Goal: Information Seeking & Learning: Find specific fact

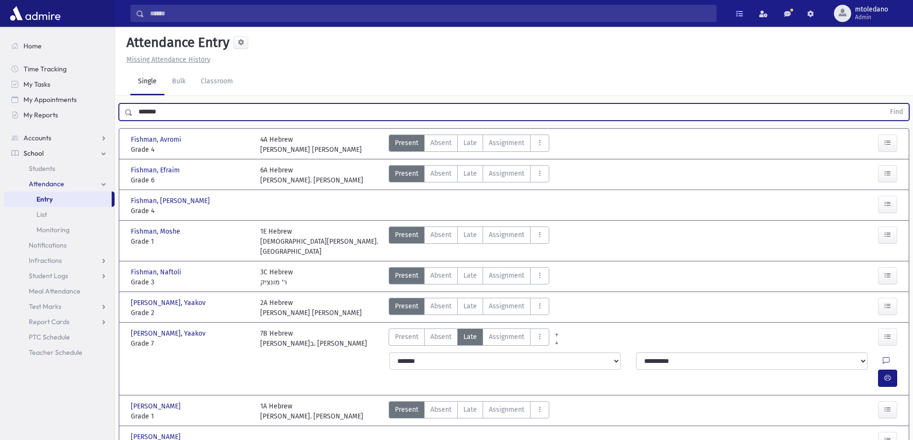
drag, startPoint x: 147, startPoint y: 118, endPoint x: -184, endPoint y: 88, distance: 332.0
click at [0, 88] on html "Search Results All Accounts Students" at bounding box center [456, 220] width 913 height 440
type input "**********"
click at [884, 104] on button "Find" at bounding box center [896, 112] width 24 height 16
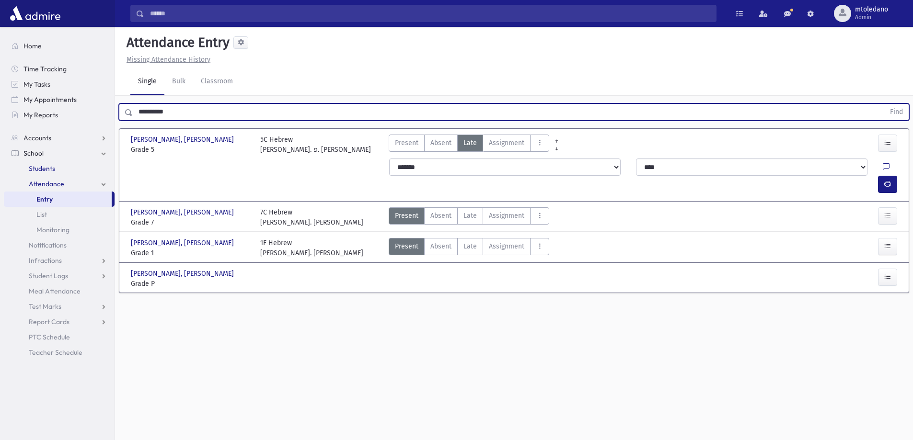
click at [37, 171] on span "Students" at bounding box center [42, 168] width 26 height 9
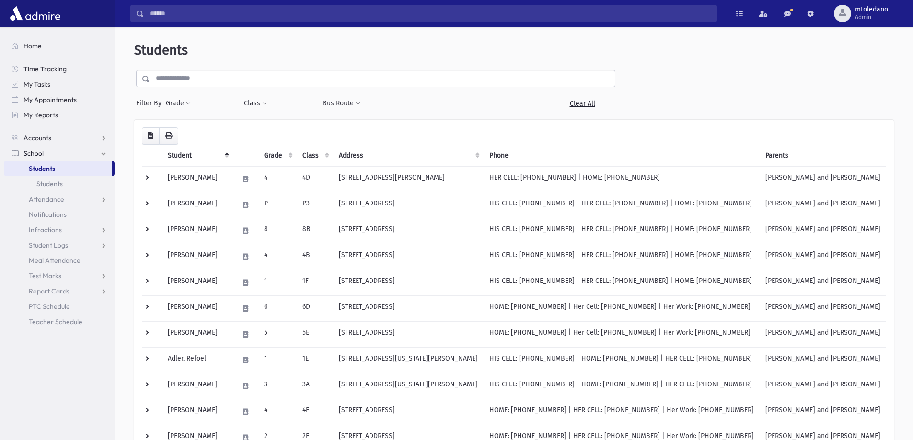
click at [187, 81] on input "text" at bounding box center [382, 78] width 465 height 17
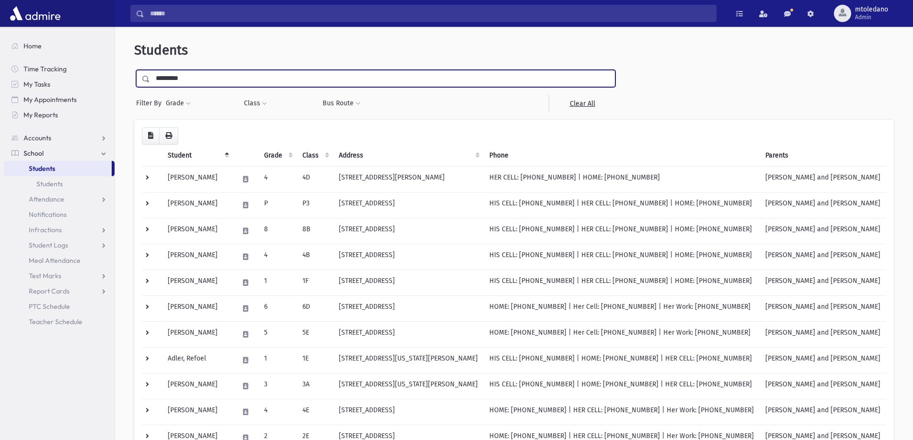
type input "*********"
click at [134, 70] on input "submit" at bounding box center [147, 76] width 27 height 13
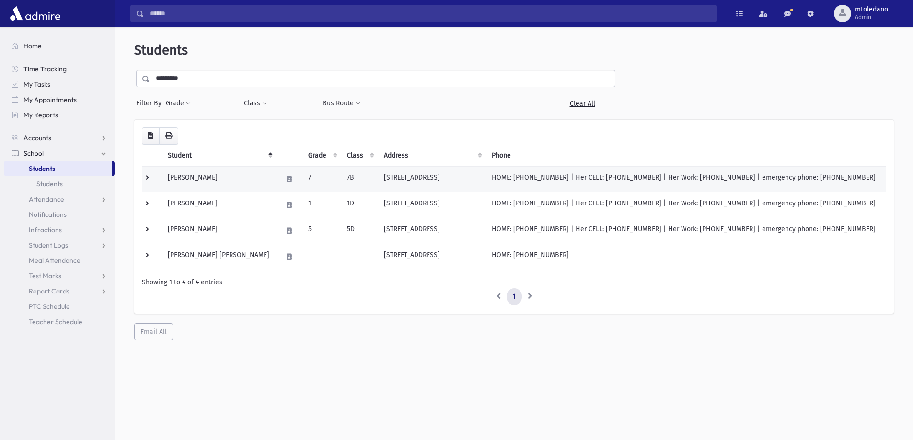
click at [201, 181] on td "Rothstein , Simcha" at bounding box center [219, 179] width 115 height 26
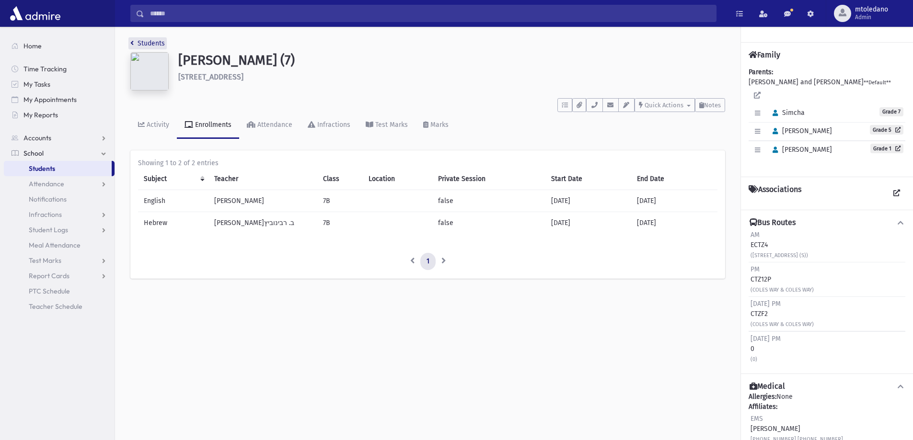
click at [136, 43] on link "Students" at bounding box center [147, 43] width 35 height 8
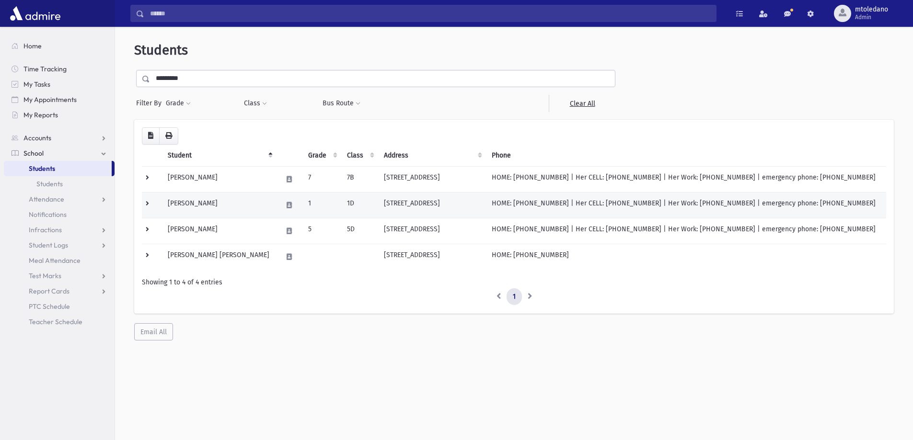
click at [198, 205] on td "[PERSON_NAME]" at bounding box center [219, 205] width 115 height 26
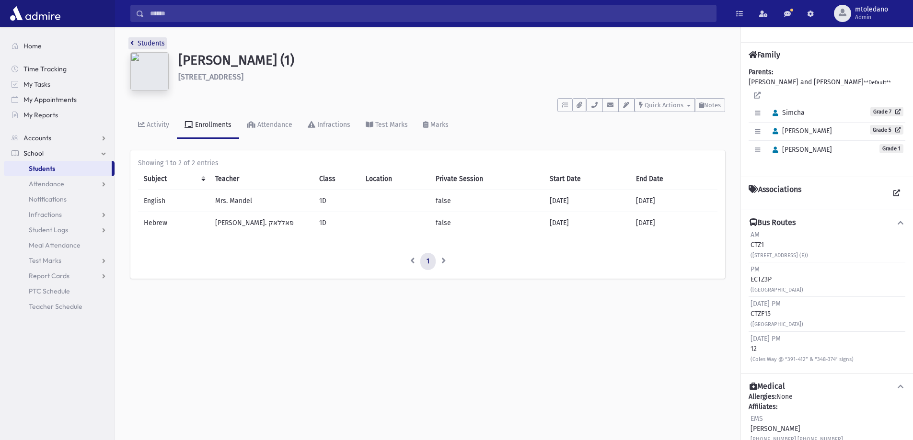
click at [135, 42] on link "Students" at bounding box center [147, 43] width 35 height 8
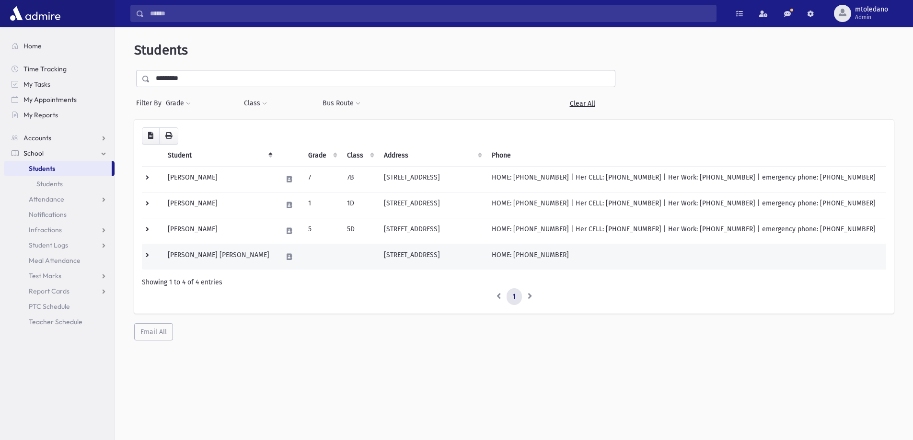
click at [228, 261] on td "Rothstein, Shraga Feivel" at bounding box center [219, 257] width 115 height 26
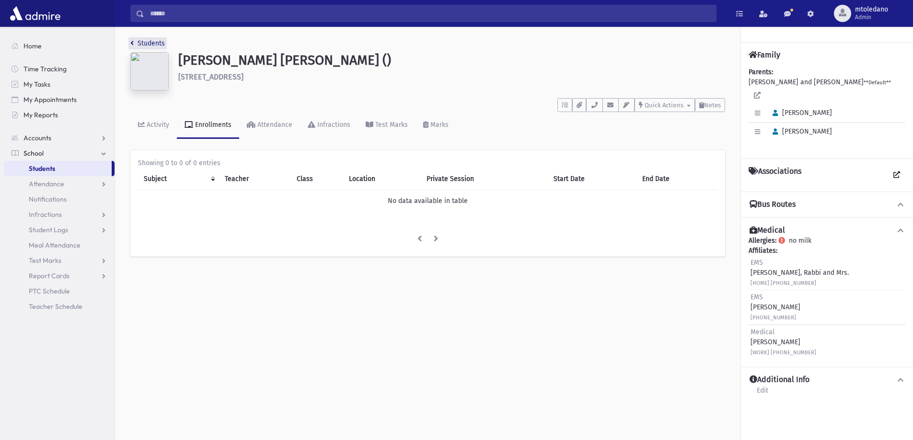
click at [144, 43] on link "Students" at bounding box center [147, 43] width 35 height 8
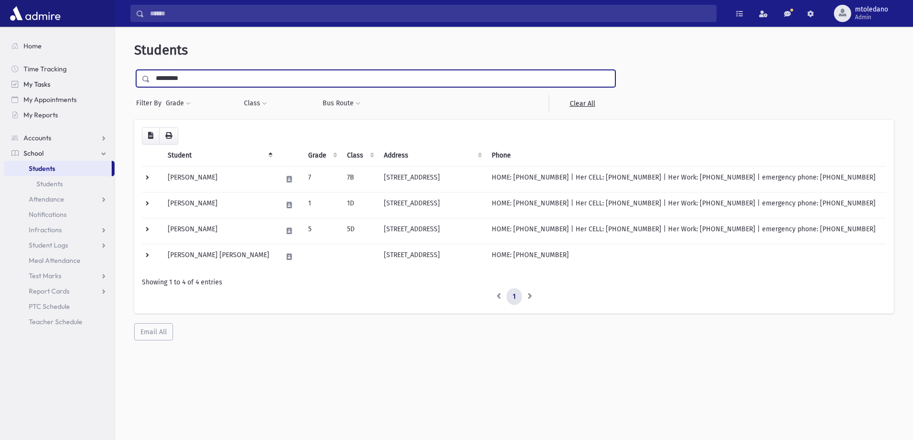
drag, startPoint x: 174, startPoint y: 79, endPoint x: 70, endPoint y: 81, distance: 104.0
click at [71, 81] on div "Search Results All Accounts" at bounding box center [456, 233] width 913 height 466
type input "*******"
click at [134, 70] on input "submit" at bounding box center [147, 76] width 27 height 13
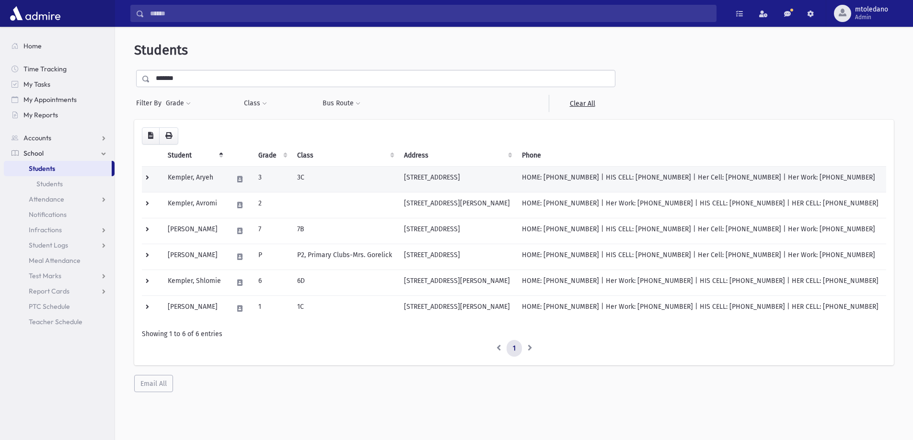
click at [193, 181] on td "Kempler, Aryeh" at bounding box center [194, 179] width 65 height 26
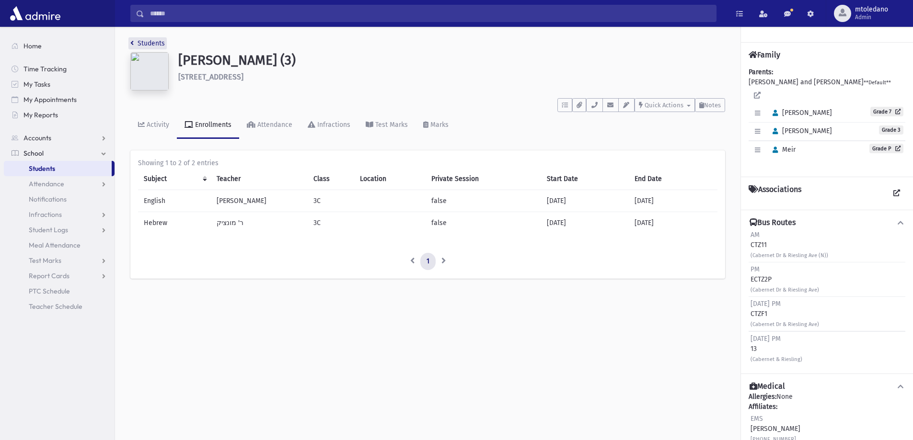
click at [151, 42] on link "Students" at bounding box center [147, 43] width 35 height 8
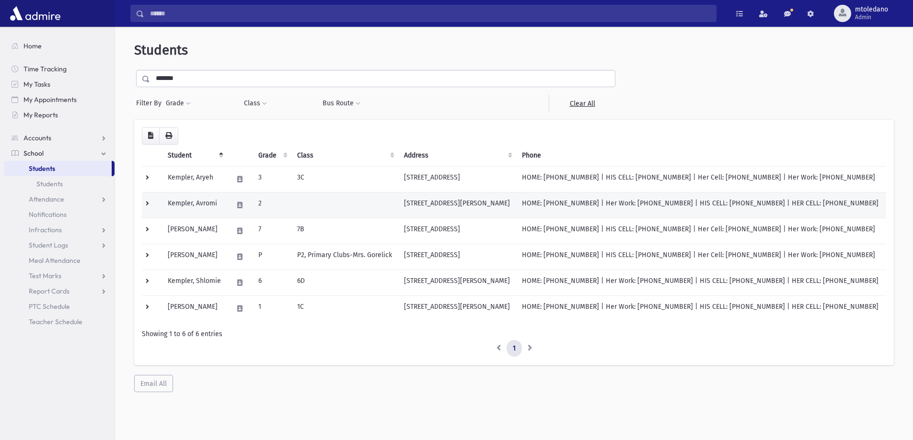
click at [204, 197] on td "Kempler, Avromi" at bounding box center [194, 205] width 65 height 26
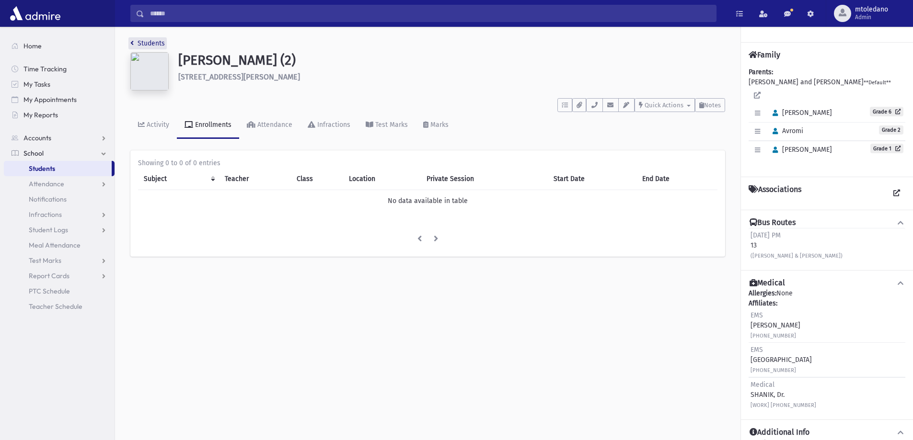
click at [143, 44] on link "Students" at bounding box center [147, 43] width 35 height 8
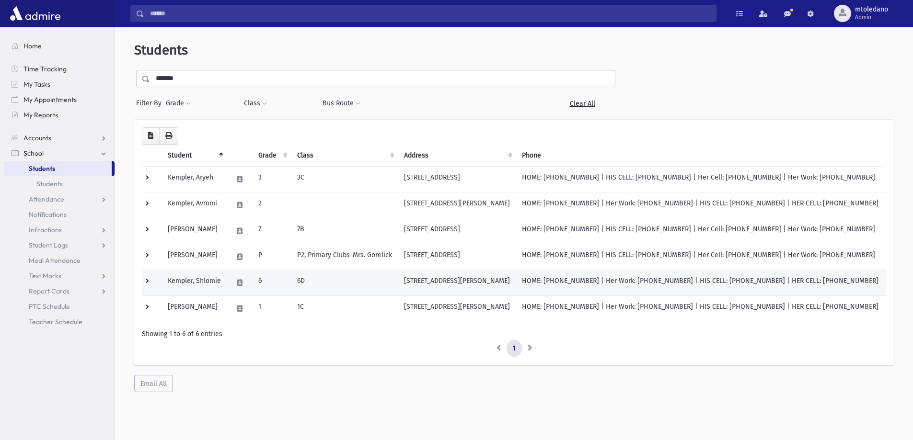
click at [442, 277] on td "[STREET_ADDRESS][PERSON_NAME]" at bounding box center [457, 283] width 118 height 26
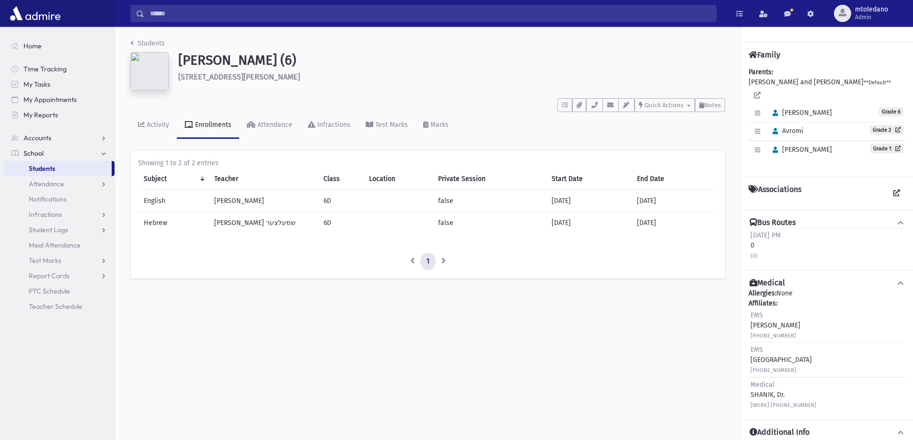
click at [159, 39] on li "Students" at bounding box center [147, 43] width 35 height 10
click at [150, 40] on link "Students" at bounding box center [147, 43] width 35 height 8
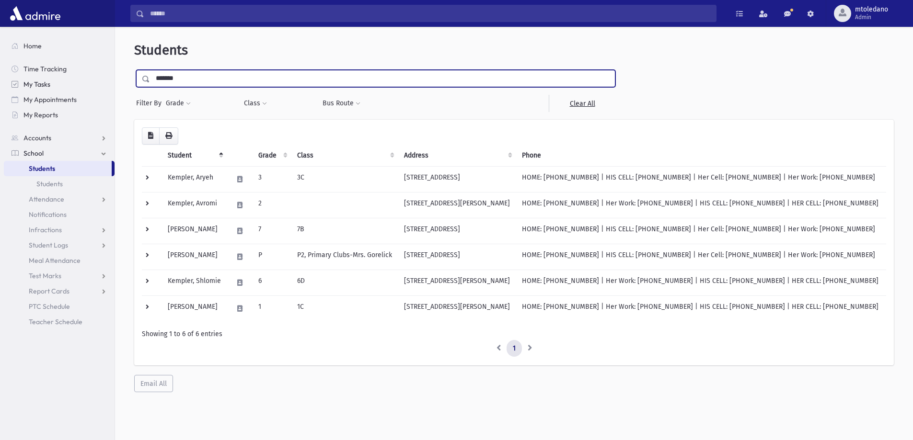
drag, startPoint x: 194, startPoint y: 81, endPoint x: 95, endPoint y: 78, distance: 98.3
click at [95, 78] on div "Search Results All Accounts" at bounding box center [456, 233] width 913 height 466
type input "*****"
click at [134, 70] on input "submit" at bounding box center [147, 76] width 27 height 13
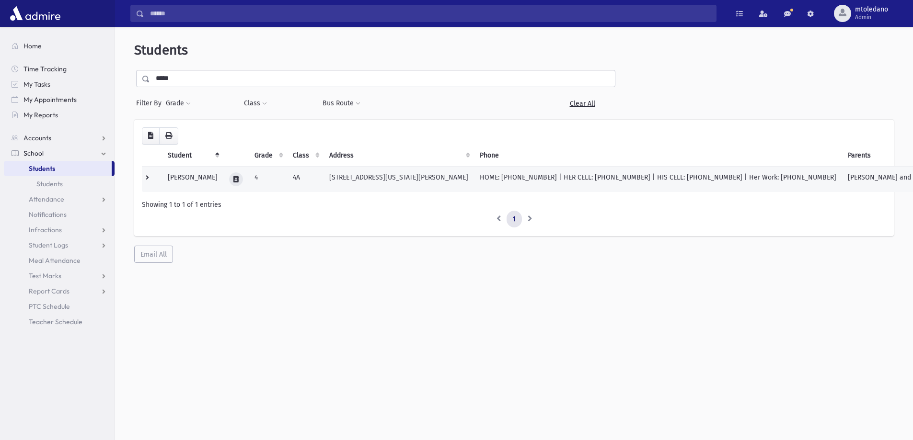
click at [243, 180] on button at bounding box center [236, 180] width 14 height 14
click at [275, 182] on icon "button" at bounding box center [279, 179] width 8 height 6
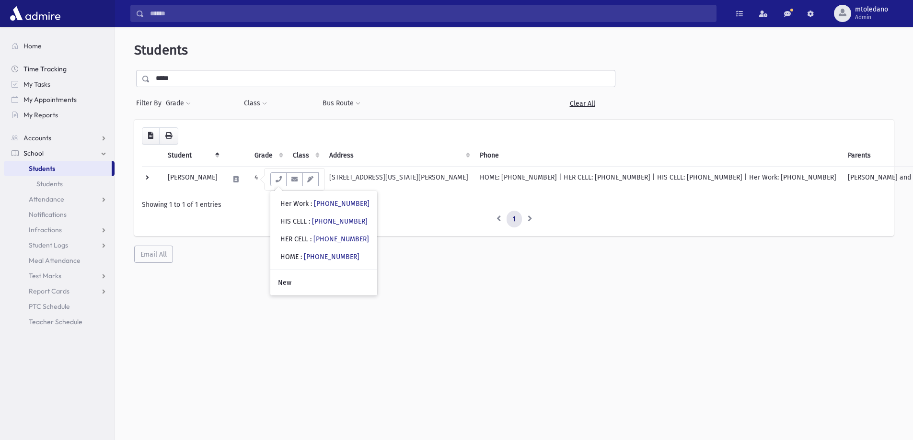
drag, startPoint x: 101, startPoint y: 70, endPoint x: 61, endPoint y: 68, distance: 39.9
click at [61, 68] on div "Search Results All Accounts" at bounding box center [456, 233] width 913 height 466
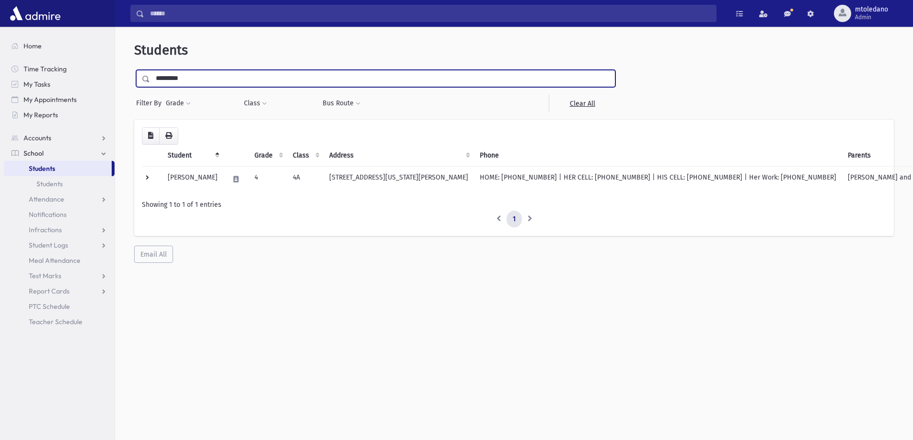
type input "*********"
click at [134, 70] on input "submit" at bounding box center [147, 76] width 27 height 13
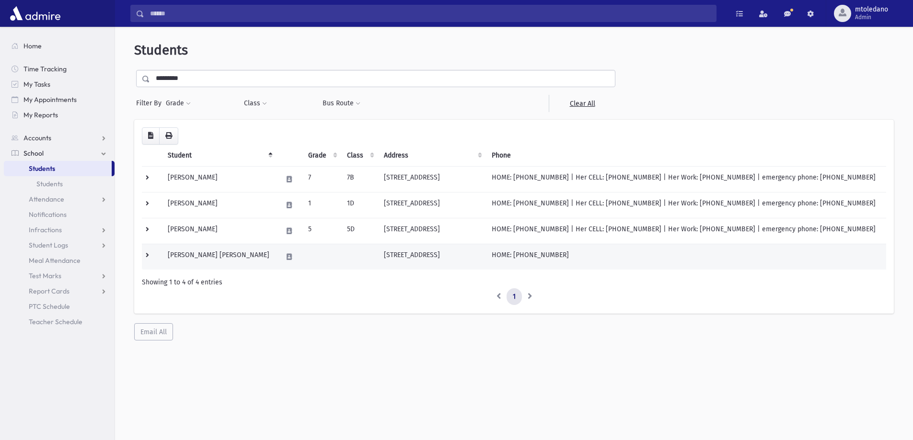
click at [384, 256] on td "212 E Fifth St Lakewood, NJ 08701" at bounding box center [432, 257] width 108 height 26
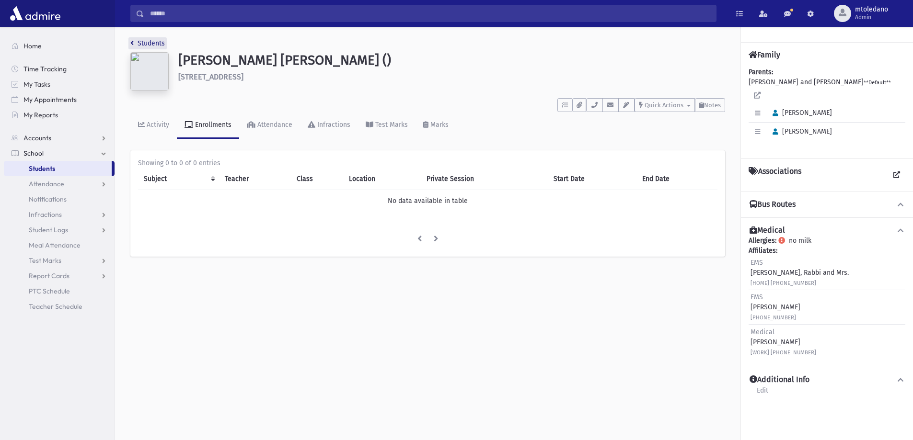
click at [157, 40] on link "Students" at bounding box center [147, 43] width 35 height 8
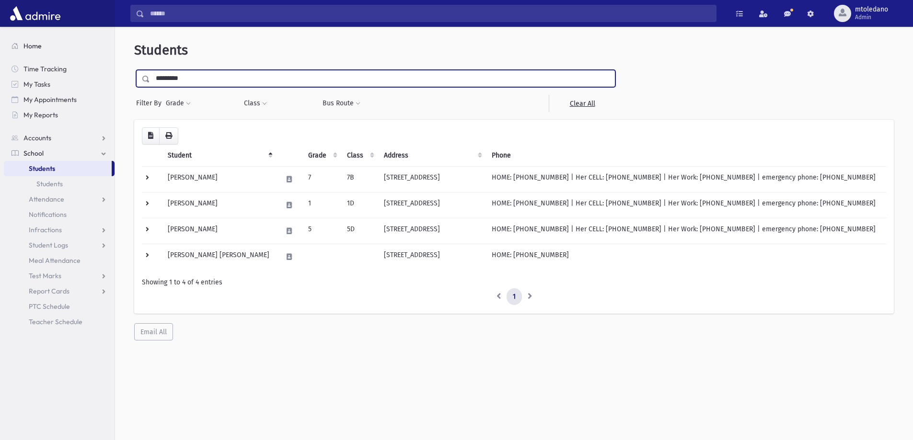
drag, startPoint x: 218, startPoint y: 81, endPoint x: 27, endPoint y: 51, distance: 193.0
click at [27, 51] on div "Search Results All Accounts" at bounding box center [456, 233] width 913 height 466
type input "*******"
click at [134, 70] on input "submit" at bounding box center [147, 76] width 27 height 13
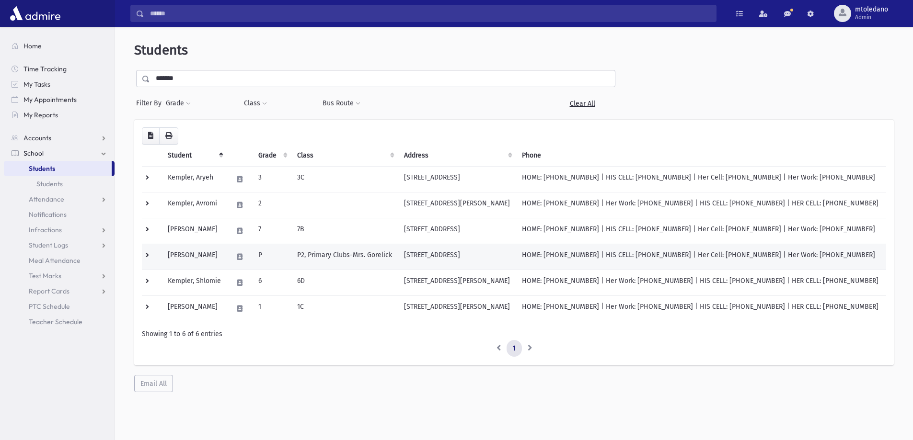
click at [208, 259] on td "[PERSON_NAME]" at bounding box center [194, 257] width 65 height 26
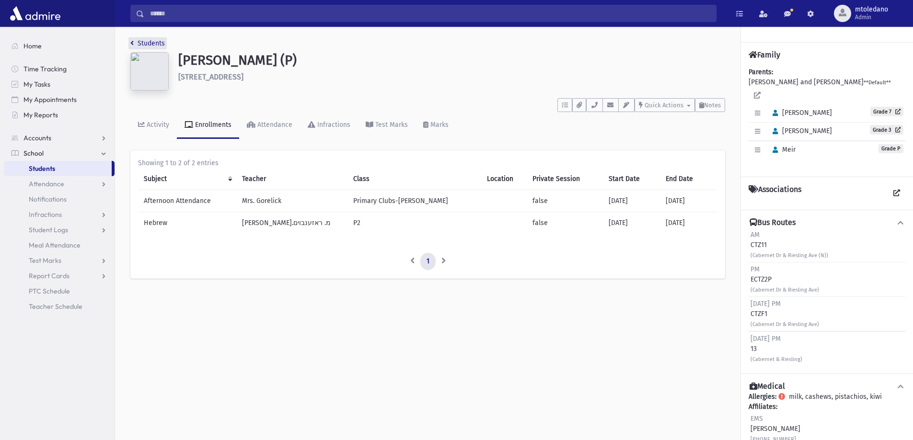
click at [154, 46] on link "Students" at bounding box center [147, 43] width 35 height 8
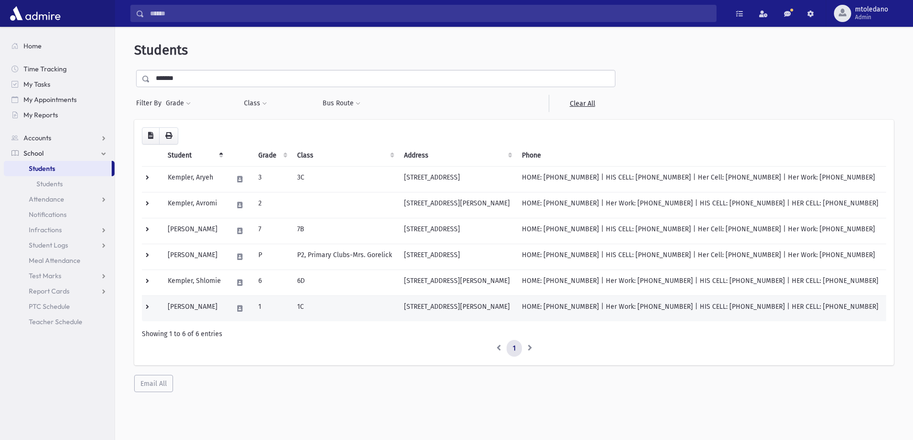
click at [198, 304] on td "[PERSON_NAME]" at bounding box center [194, 309] width 65 height 26
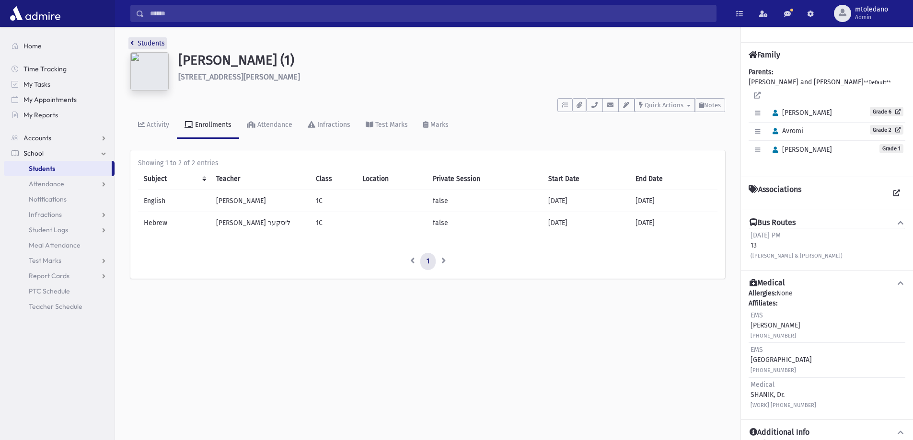
click at [151, 45] on link "Students" at bounding box center [147, 43] width 35 height 8
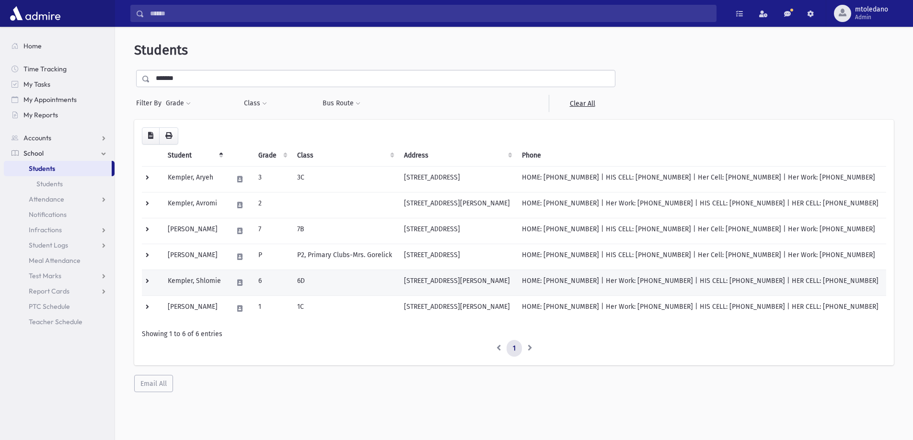
click at [435, 285] on td "[STREET_ADDRESS][PERSON_NAME]" at bounding box center [457, 283] width 118 height 26
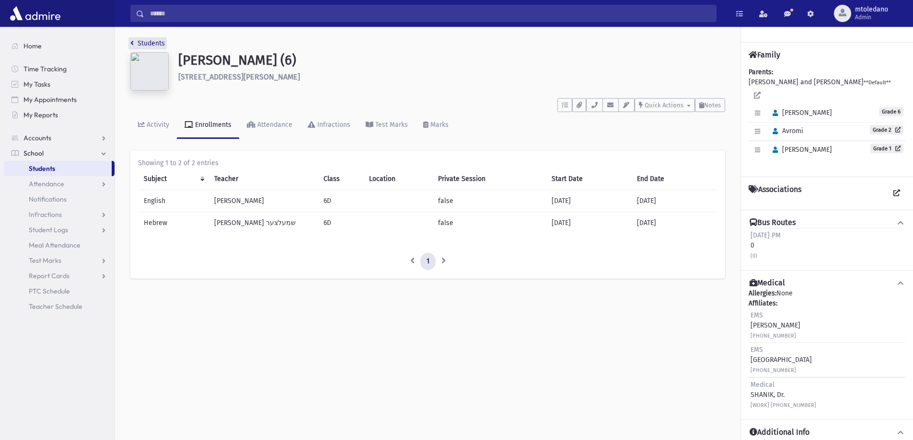
click at [150, 45] on link "Students" at bounding box center [147, 43] width 35 height 8
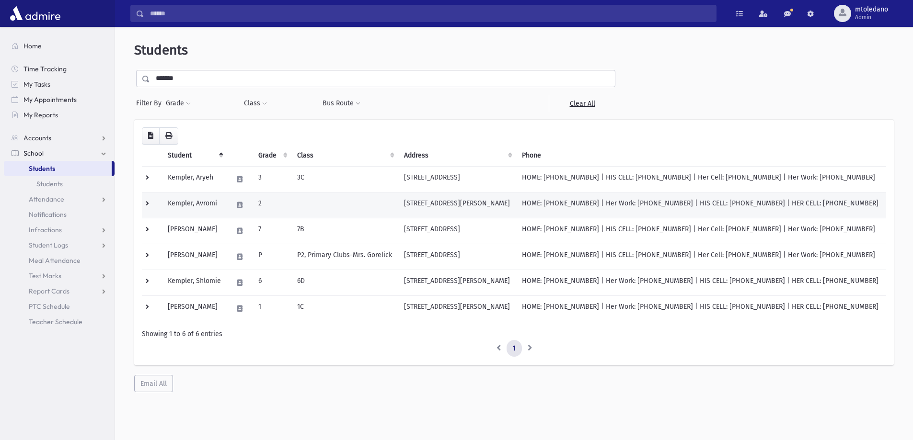
click at [193, 197] on td "Kempler, Avromi" at bounding box center [194, 205] width 65 height 26
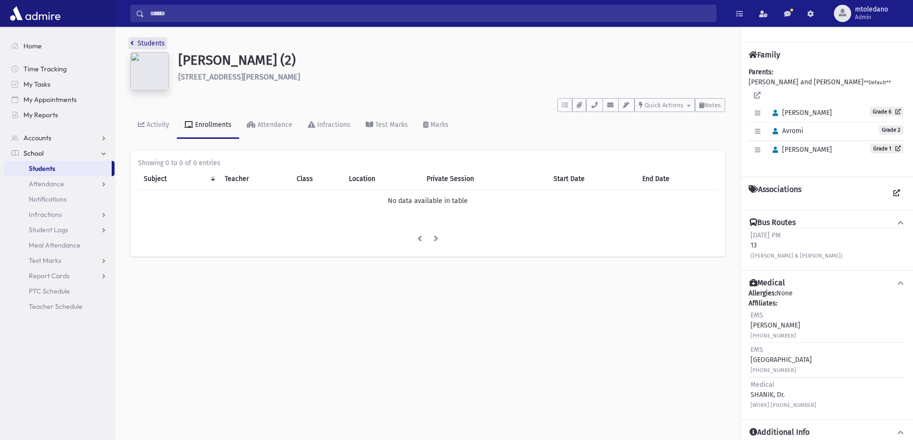
click at [149, 45] on link "Students" at bounding box center [147, 43] width 35 height 8
